Goal: Task Accomplishment & Management: Manage account settings

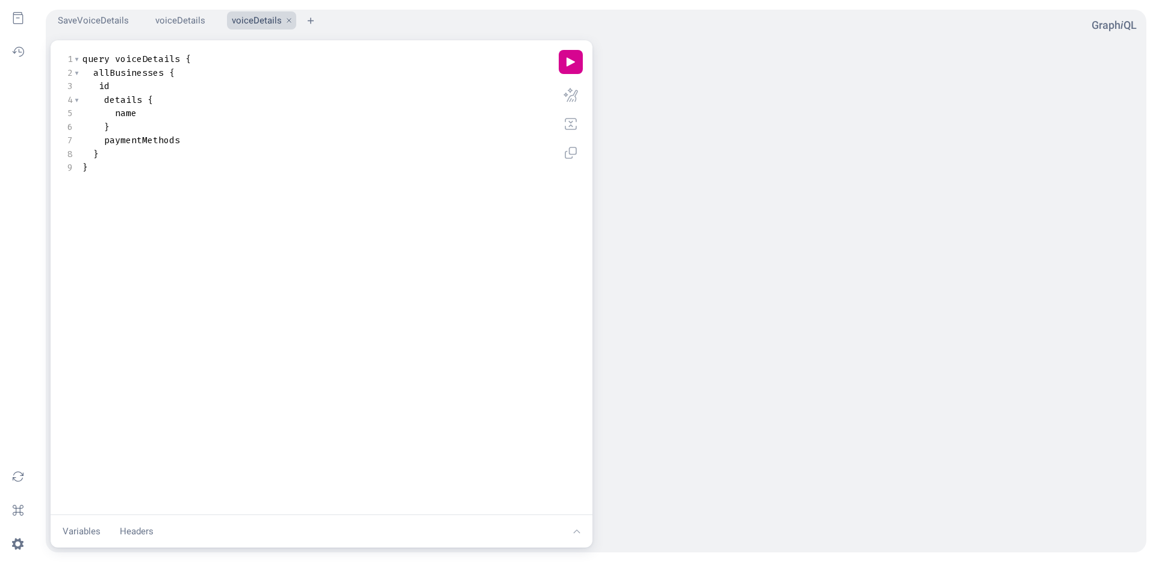
scroll to position [1, 0]
click at [220, 120] on pre "}" at bounding box center [314, 127] width 469 height 14
click at [139, 62] on span "voiceDetails" at bounding box center [147, 59] width 65 height 12
type textarea "currentUserAndBusiness"
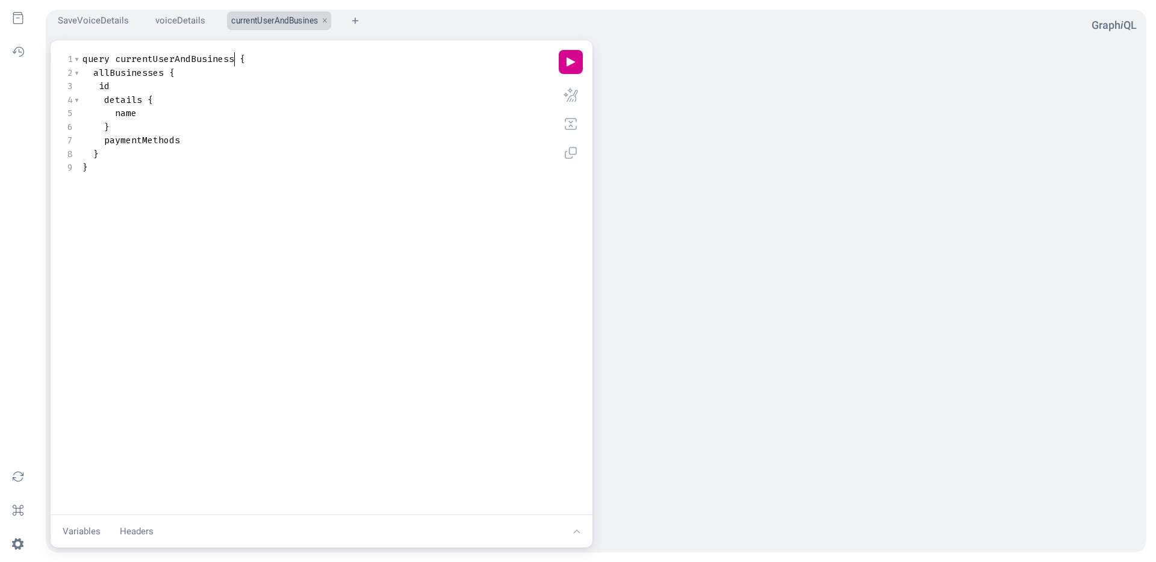
scroll to position [0, 119]
click at [158, 139] on span "paymentMethods" at bounding box center [142, 140] width 76 height 12
type textarea "lo"
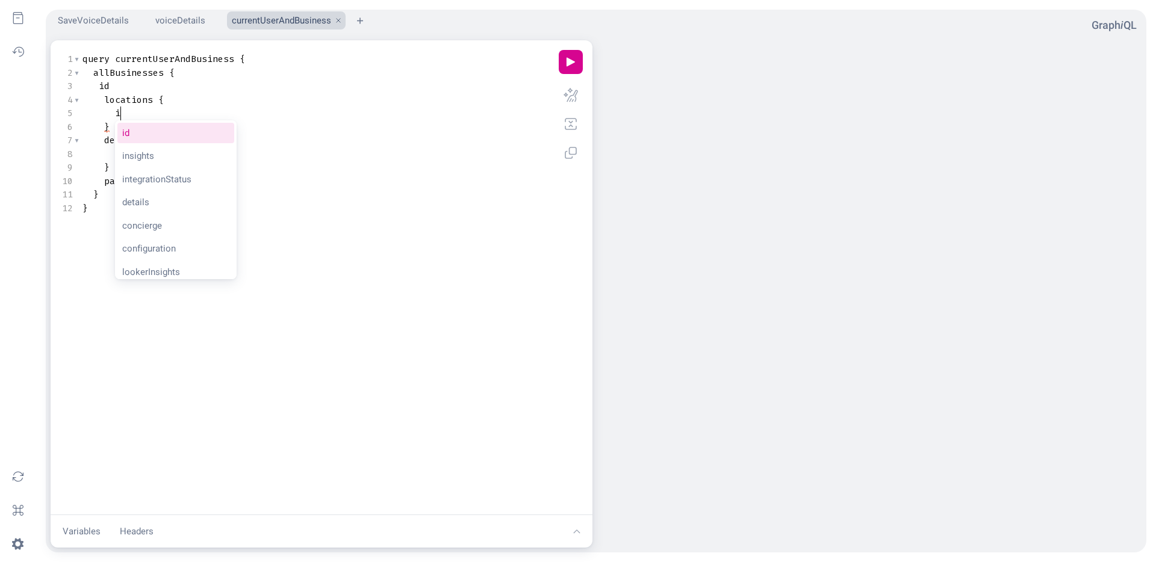
type textarea "if"
type textarea "nsm"
type textarea "am"
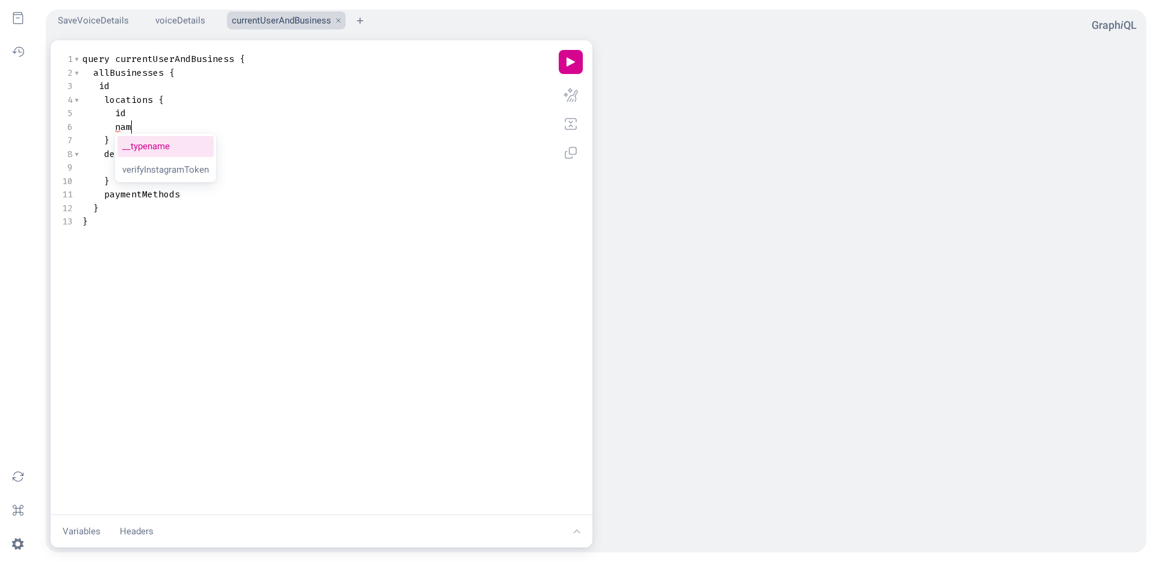
scroll to position [0, 10]
type textarea "de"
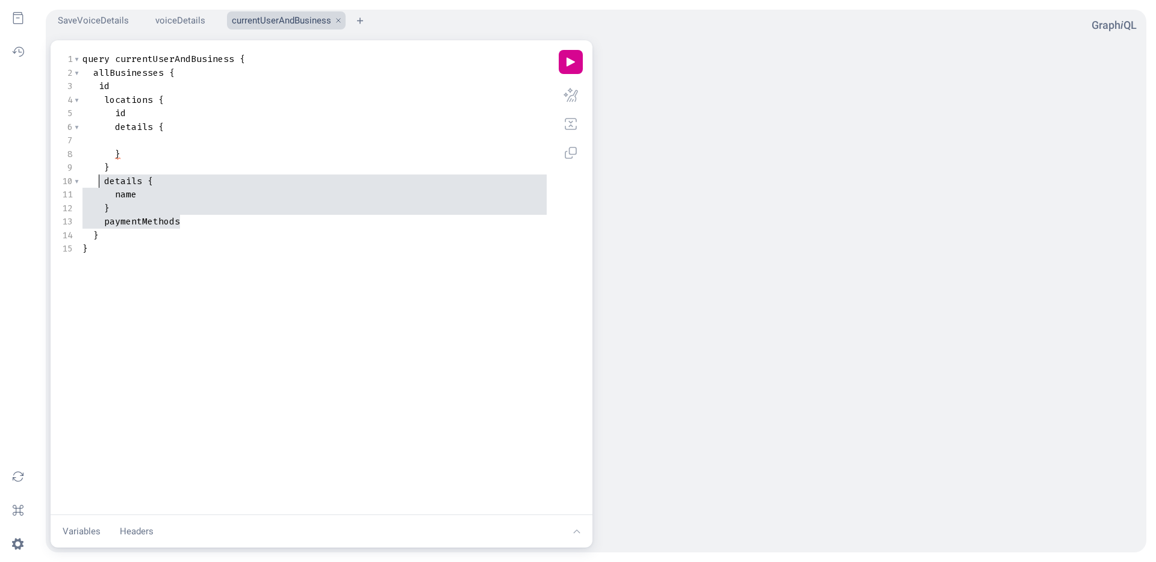
type textarea "details { name } paymentMethods"
drag, startPoint x: 187, startPoint y: 217, endPoint x: 92, endPoint y: 178, distance: 103.1
click at [91, 178] on div "1 query currentUserAndBusiness { 2 allBusinesses { 3 id 4 locations { 5 id 6 de…" at bounding box center [314, 153] width 469 height 203
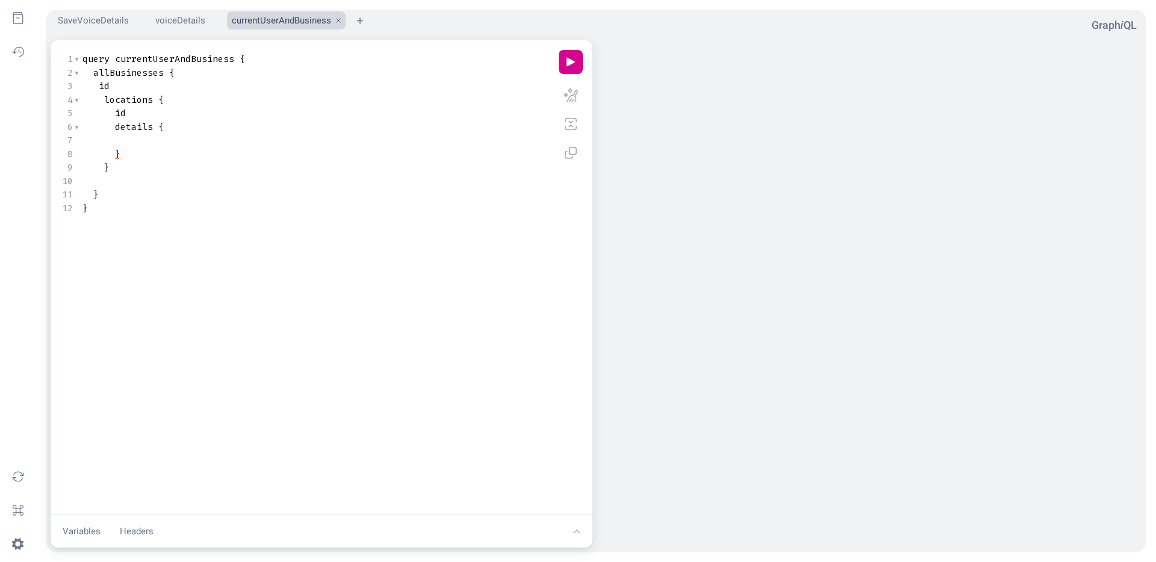
click at [150, 141] on pre "Query Editor" at bounding box center [314, 141] width 469 height 14
type textarea "param"
click at [568, 67] on button "play icon" at bounding box center [571, 62] width 24 height 24
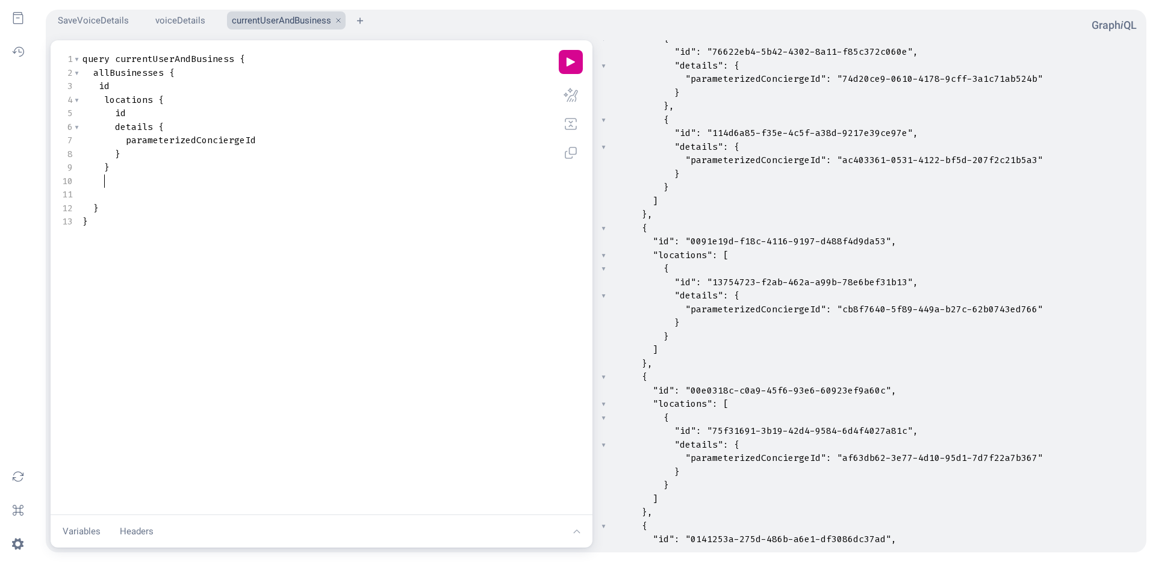
scroll to position [0, 10]
type textarea "de"
type textarea "id"
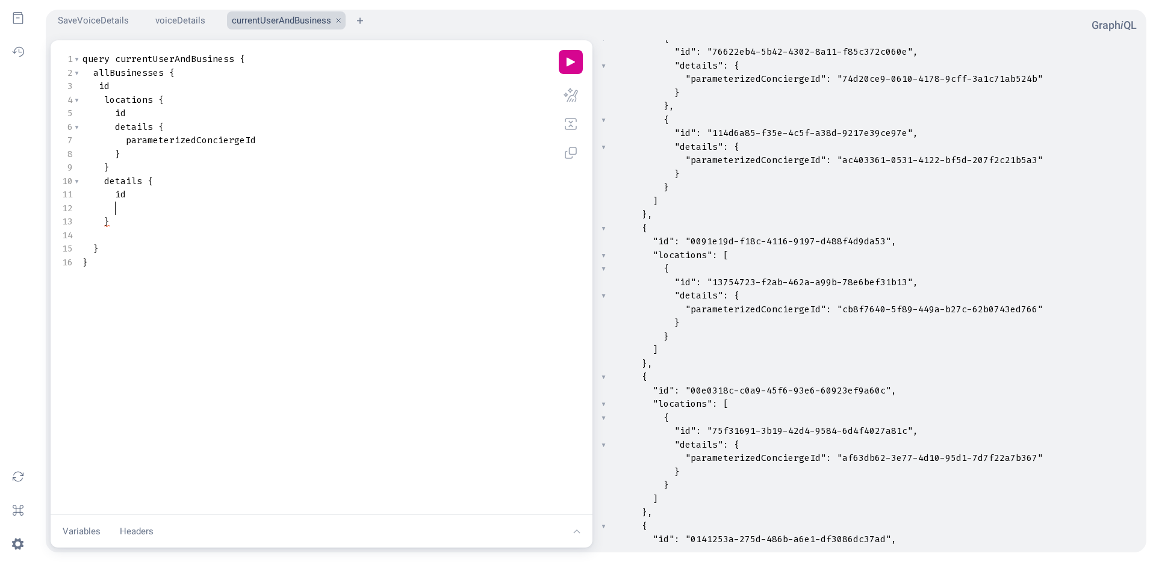
type textarea "n"
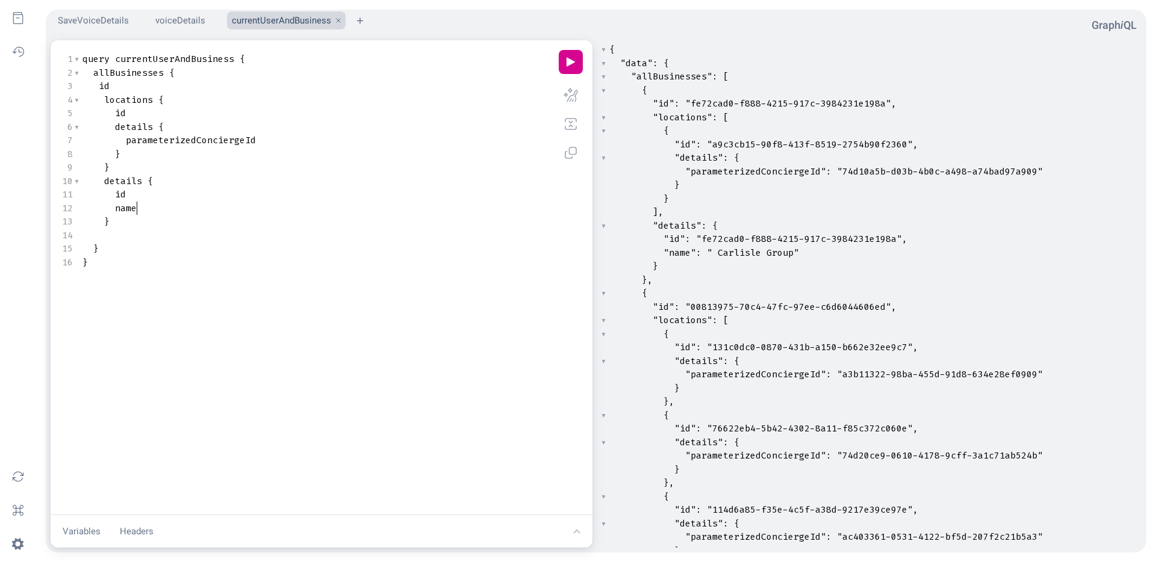
click at [577, 274] on pre "}," at bounding box center [874, 280] width 535 height 14
type input "studs"
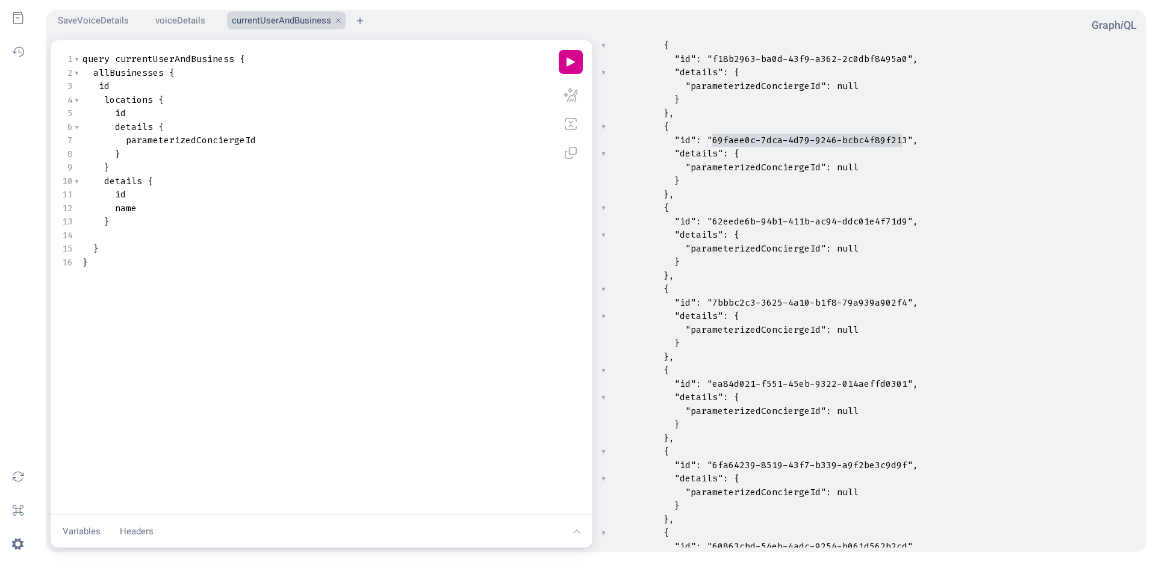
type textarea "69faee0c-7dca-4d79-9246-bcbc4f89f213"
drag, startPoint x: 712, startPoint y: 139, endPoint x: 907, endPoint y: 137, distance: 195.0
click at [577, 137] on span ""69faee0c-7dca-4d79-9246-bcbc4f89f213"" at bounding box center [810, 140] width 206 height 12
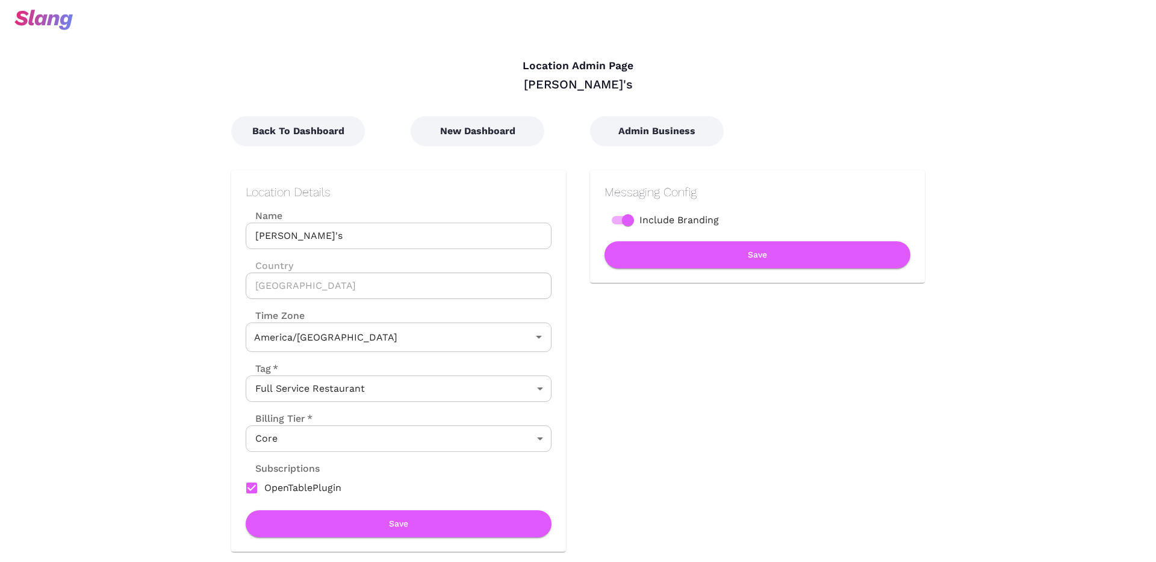
type input "Central Time"
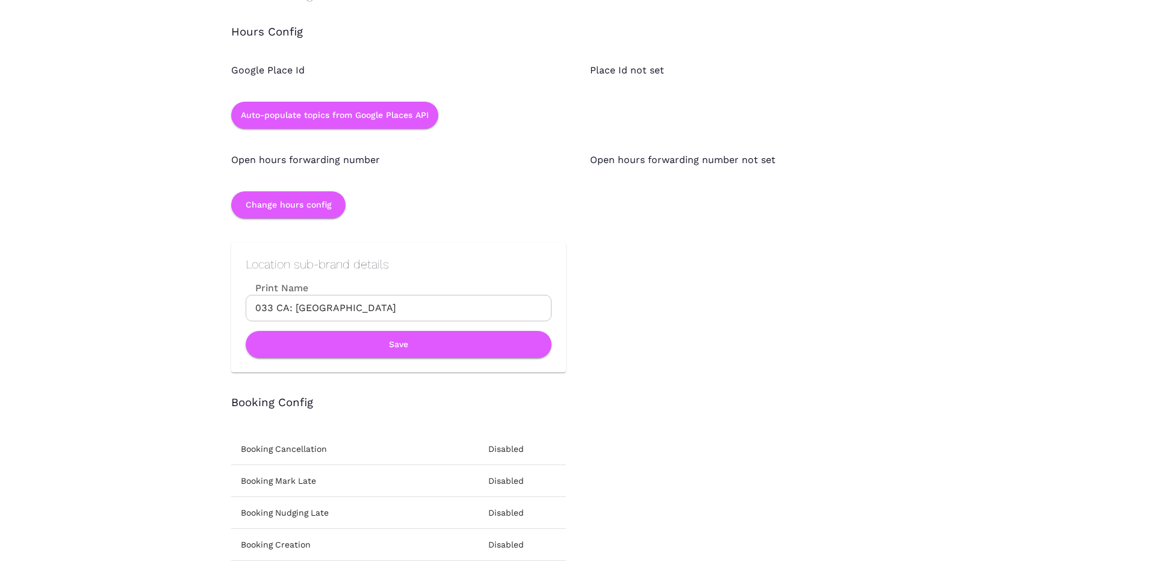
scroll to position [1142, 0]
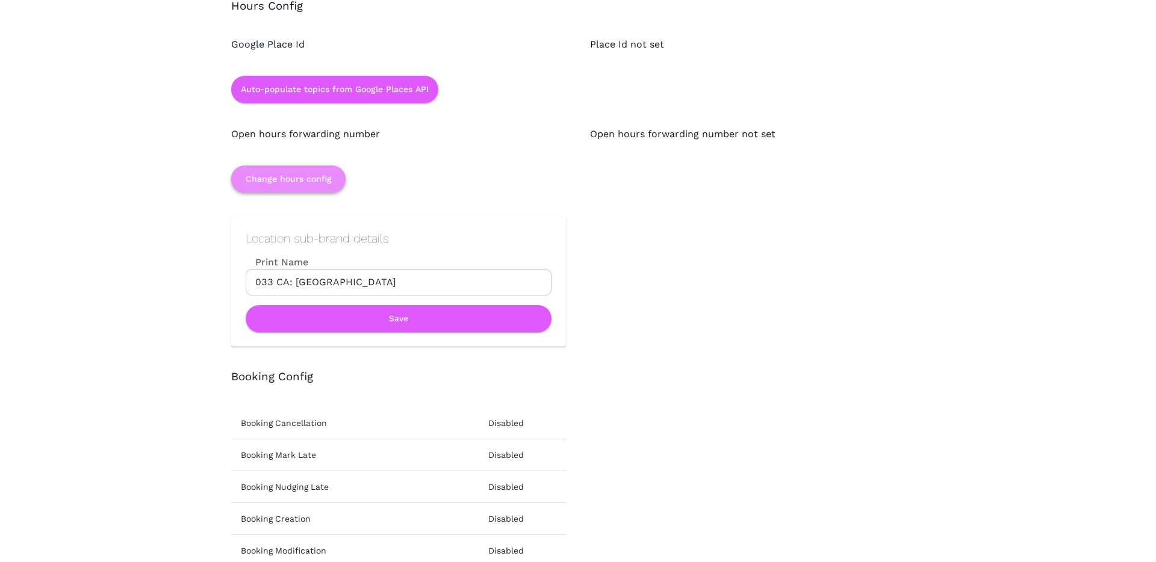
click at [318, 178] on button "Change hours config" at bounding box center [288, 179] width 114 height 27
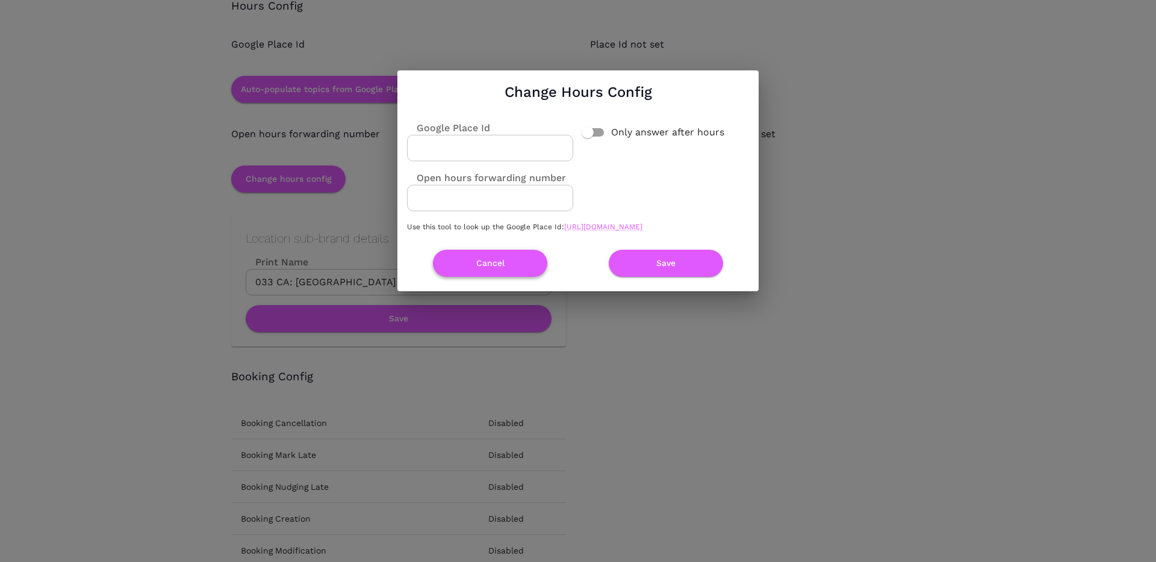
click at [518, 261] on button "Cancel" at bounding box center [490, 263] width 114 height 27
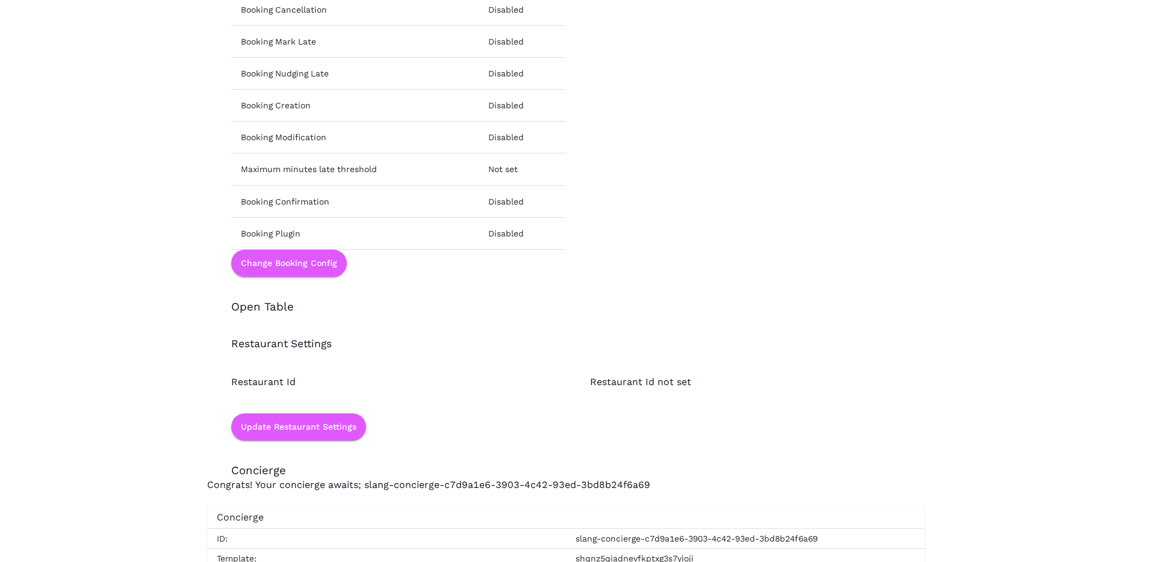
scroll to position [1525, 0]
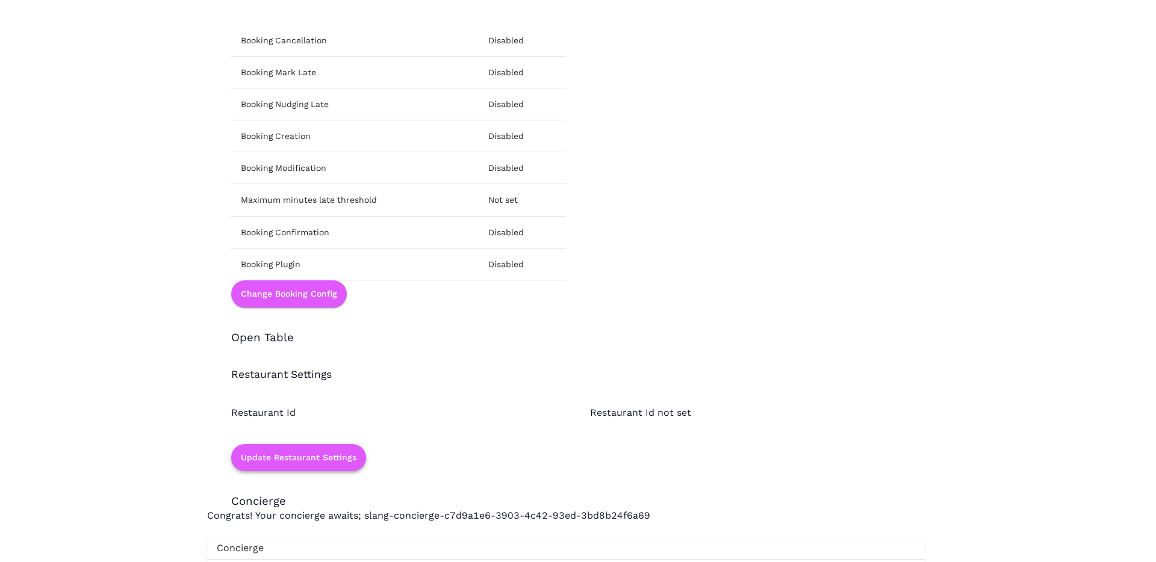
click at [324, 465] on button "Update Restaurant Settings" at bounding box center [298, 457] width 135 height 27
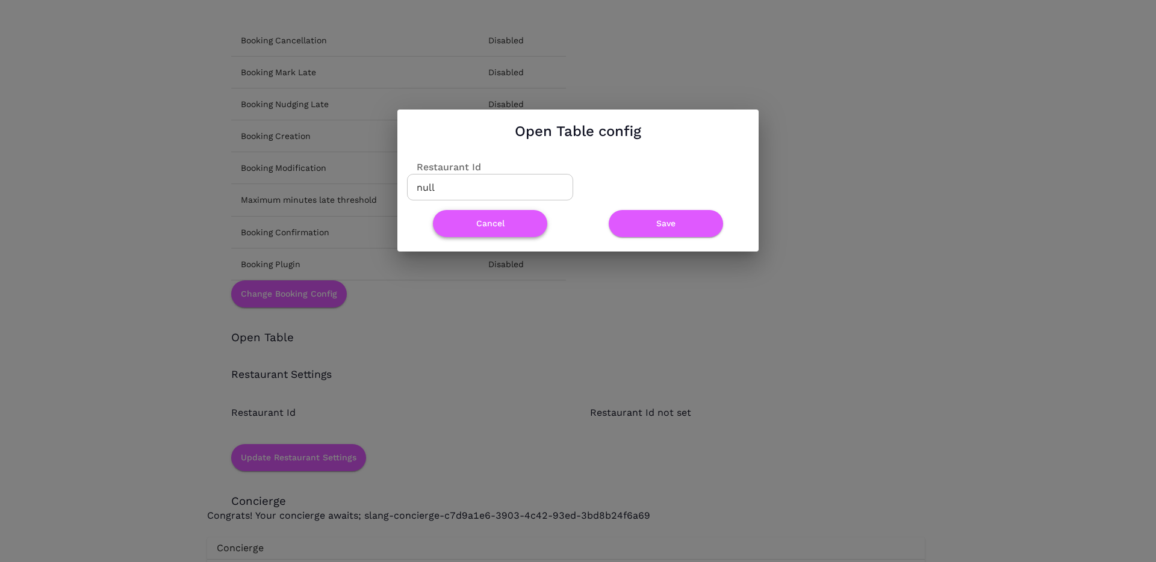
click at [522, 220] on button "Cancel" at bounding box center [490, 223] width 114 height 27
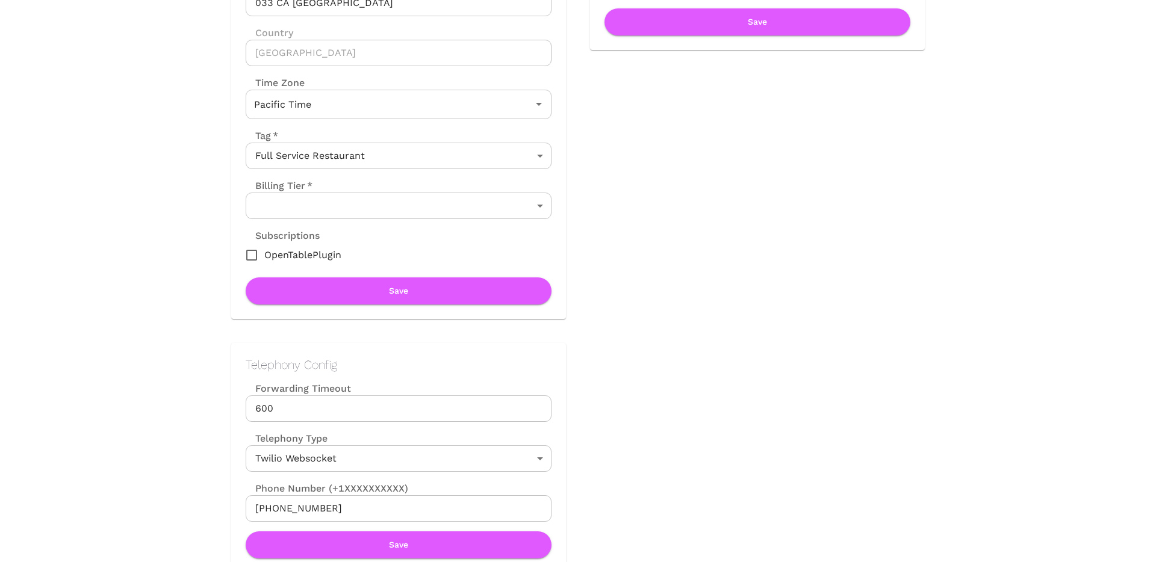
scroll to position [0, 0]
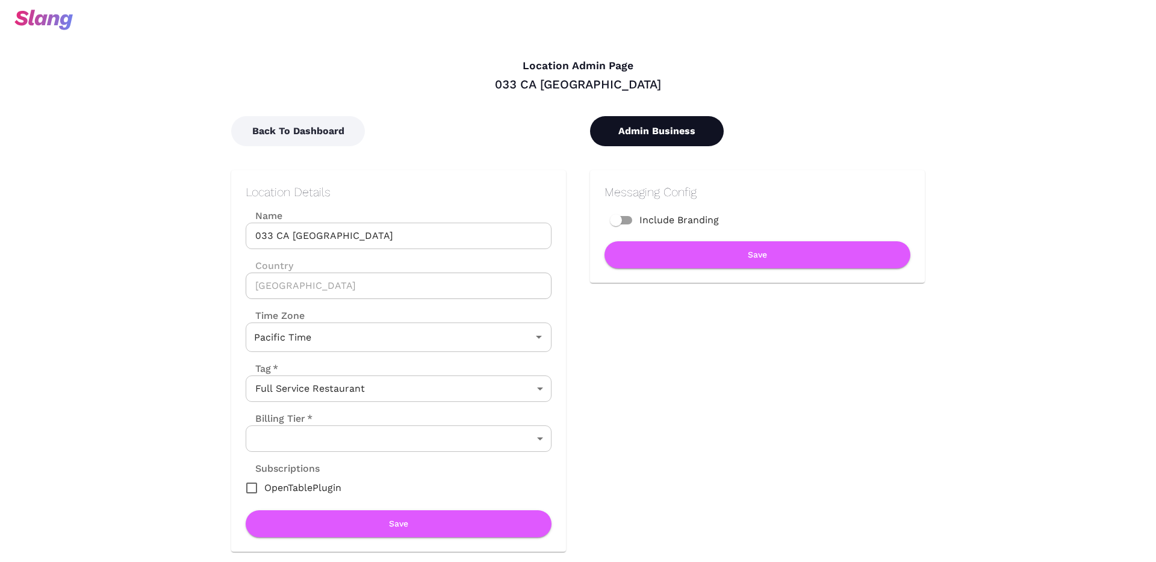
click at [660, 123] on button "Admin Business" at bounding box center [657, 131] width 134 height 30
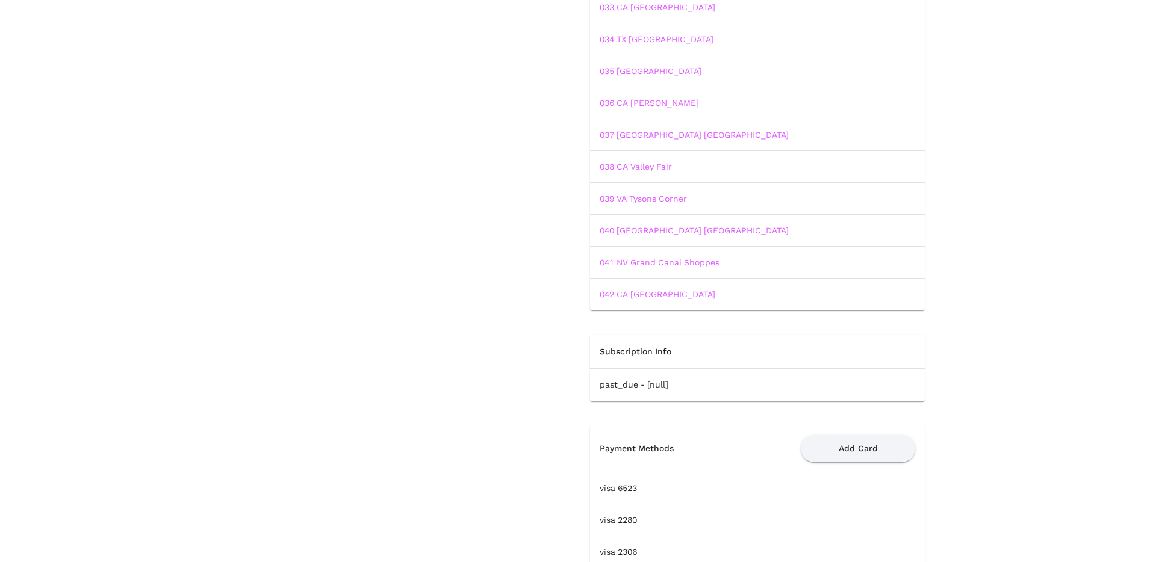
scroll to position [1127, 0]
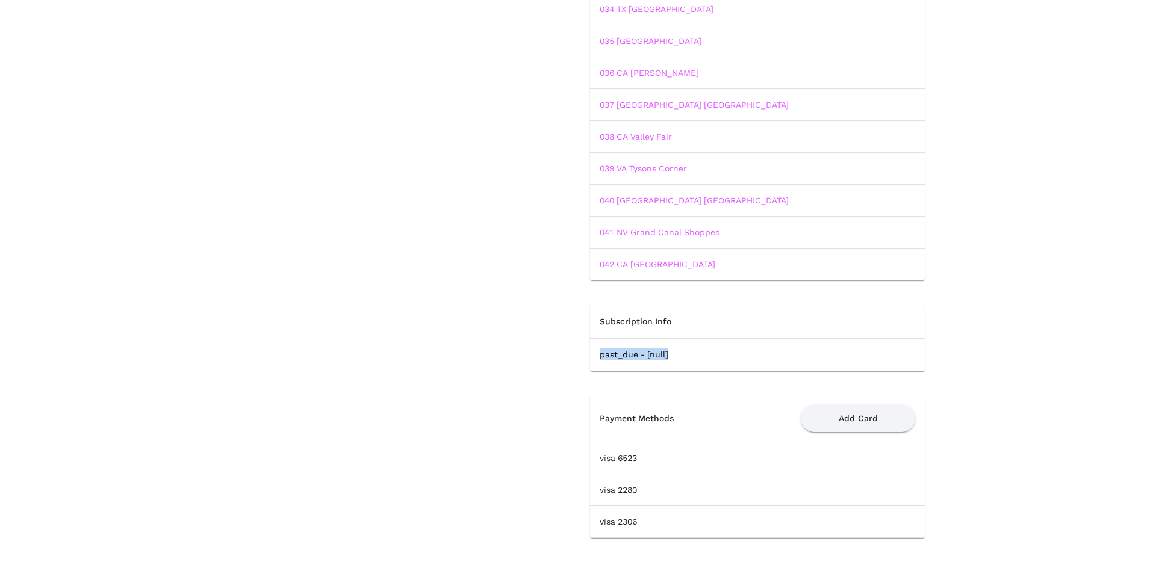
drag, startPoint x: 671, startPoint y: 327, endPoint x: 677, endPoint y: 371, distance: 45.0
click at [678, 371] on div "Payment Methods Add Card visa 6523 visa 2280 visa 2306" at bounding box center [745, 454] width 359 height 167
